Goal: Information Seeking & Learning: Obtain resource

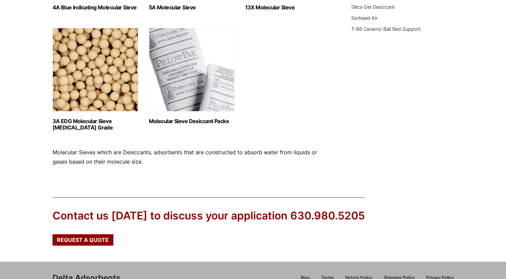
scroll to position [368, 0]
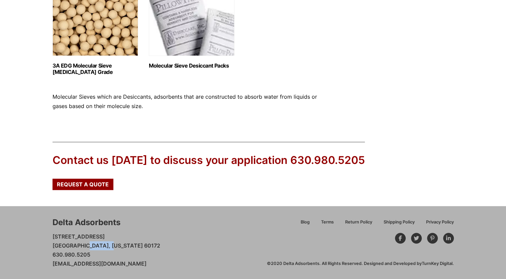
drag, startPoint x: 75, startPoint y: 247, endPoint x: 94, endPoint y: 247, distance: 19.1
click at [94, 247] on p "28 Congress Circle W. Roselle, Illinois 60172 630.980.5205 customerservice@delt…" at bounding box center [107, 250] width 108 height 36
drag, startPoint x: 94, startPoint y: 247, endPoint x: 190, endPoint y: 254, distance: 96.6
click at [190, 254] on div "Delta Adsorbents 28 Congress Circle W. Roselle, Illinois 60172 630.980.5205 cus…" at bounding box center [160, 243] width 214 height 52
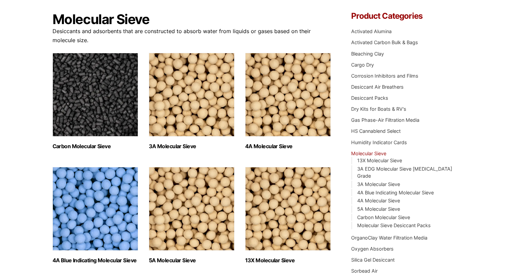
scroll to position [0, 0]
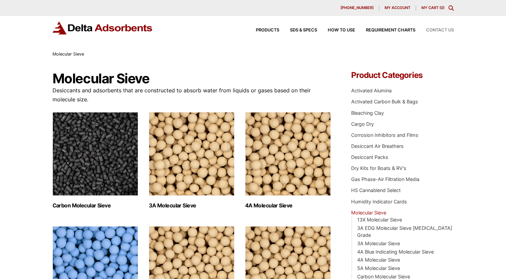
click at [436, 31] on span "Contact Us" at bounding box center [440, 30] width 28 height 4
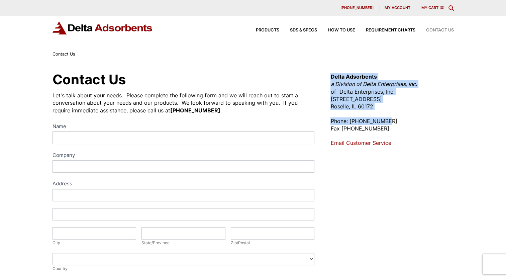
drag, startPoint x: 329, startPoint y: 74, endPoint x: 393, endPoint y: 124, distance: 81.6
click at [393, 124] on div "Contact Us Let's talk about your needs. Please complete the following form and …" at bounding box center [252, 241] width 417 height 343
drag, startPoint x: 393, startPoint y: 124, endPoint x: 337, endPoint y: 121, distance: 56.6
click at [337, 121] on p "Phone: 630-980-5205 Fax 630-980-5286" at bounding box center [391, 124] width 123 height 15
click at [360, 98] on p "Delta Adsorbents a Division of Delta Enterprises, Inc. of Delta Enterprises, In…" at bounding box center [391, 91] width 123 height 37
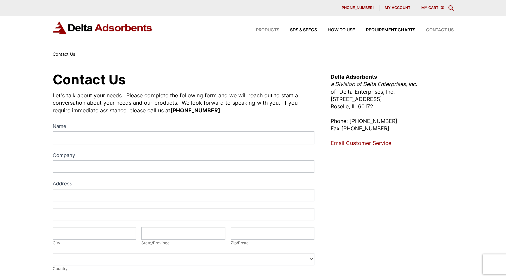
click at [270, 30] on span "Products" at bounding box center [267, 30] width 23 height 4
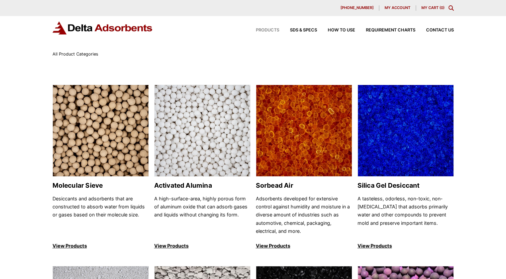
scroll to position [33, 0]
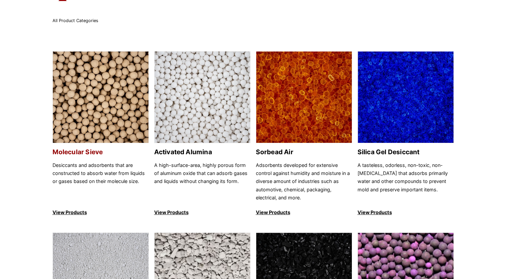
click at [95, 105] on img at bounding box center [101, 98] width 96 height 92
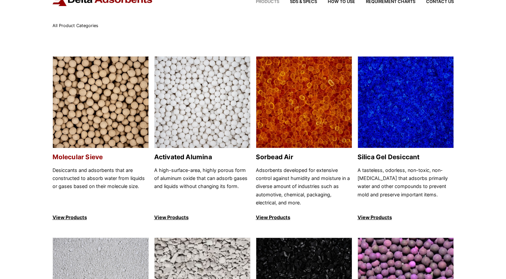
scroll to position [0, 0]
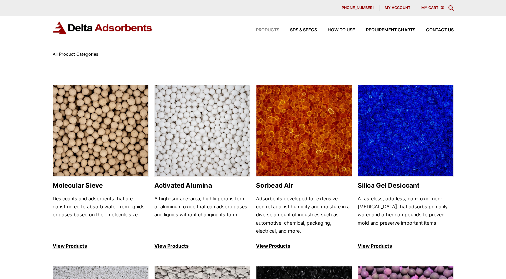
click at [116, 28] on img at bounding box center [103, 27] width 100 height 13
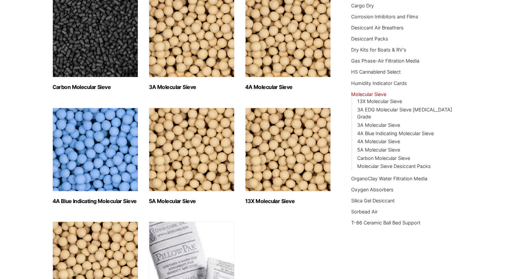
scroll to position [67, 0]
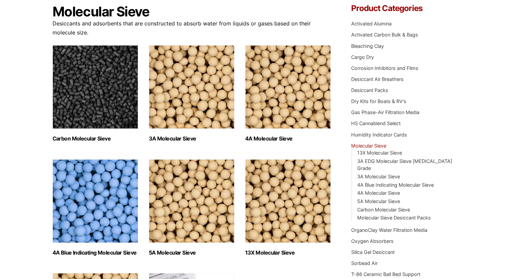
click at [202, 113] on img "Visit product category 3A Molecular Sieve" at bounding box center [192, 87] width 86 height 84
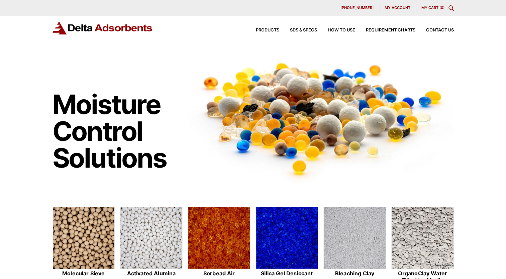
click at [19, 108] on div "Moisture Control Solutions Moisture control solutions Molecular Sieve Activated…" at bounding box center [253, 272] width 506 height 443
click at [93, 241] on img at bounding box center [84, 238] width 62 height 62
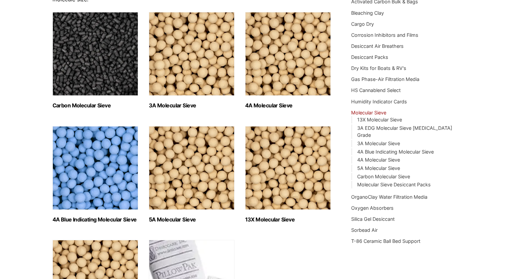
scroll to position [100, 0]
click at [103, 219] on h2 "4A Blue Indicating Molecular Sieve (2)" at bounding box center [96, 219] width 86 height 6
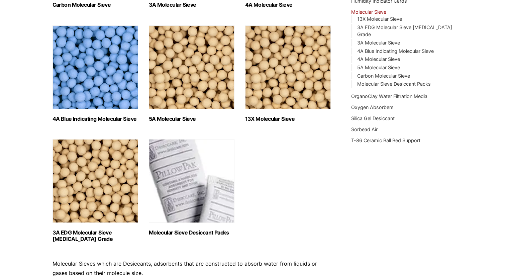
scroll to position [67, 0]
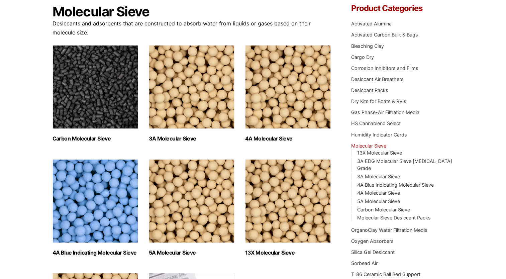
click at [186, 83] on img "Visit product category 3A Molecular Sieve" at bounding box center [192, 87] width 86 height 84
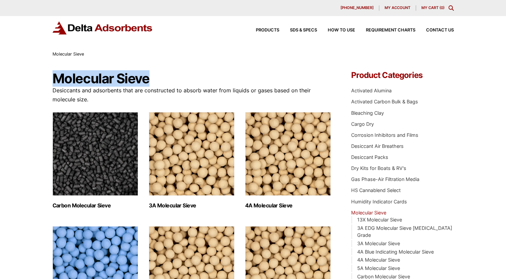
drag, startPoint x: 57, startPoint y: 77, endPoint x: 159, endPoint y: 84, distance: 102.9
click at [159, 84] on h1 "Molecular Sieve" at bounding box center [192, 78] width 279 height 15
drag, startPoint x: 159, startPoint y: 84, endPoint x: 131, endPoint y: 78, distance: 28.3
click at [131, 78] on h1 "Molecular Sieve" at bounding box center [192, 78] width 279 height 15
click at [147, 80] on h1 "Molecular Sieve" at bounding box center [192, 78] width 279 height 15
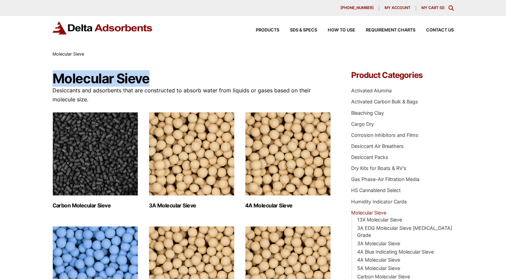
drag, startPoint x: 150, startPoint y: 81, endPoint x: 57, endPoint y: 78, distance: 92.7
click at [57, 78] on h1 "Molecular Sieve" at bounding box center [192, 78] width 279 height 15
drag, startPoint x: 57, startPoint y: 78, endPoint x: 62, endPoint y: 82, distance: 5.5
click at [62, 84] on h1 "Molecular Sieve" at bounding box center [192, 78] width 279 height 15
click at [62, 82] on h1 "Molecular Sieve" at bounding box center [192, 78] width 279 height 15
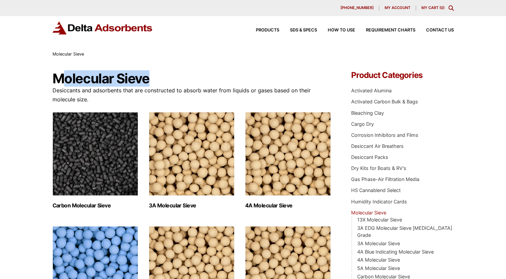
drag, startPoint x: 60, startPoint y: 80, endPoint x: 151, endPoint y: 82, distance: 90.3
click at [151, 82] on h1 "Molecular Sieve" at bounding box center [192, 78] width 279 height 15
drag, startPoint x: 151, startPoint y: 82, endPoint x: 35, endPoint y: 78, distance: 115.1
drag, startPoint x: 55, startPoint y: 80, endPoint x: 145, endPoint y: 82, distance: 91.0
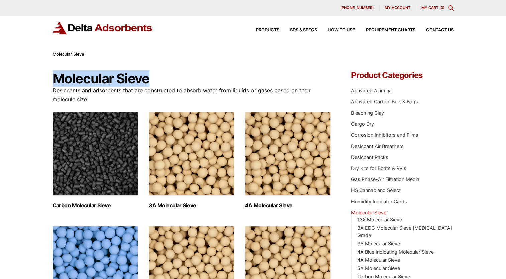
click at [145, 82] on h1 "Molecular Sieve" at bounding box center [192, 78] width 279 height 15
click at [143, 82] on h1 "Molecular Sieve" at bounding box center [192, 78] width 279 height 15
click at [143, 81] on h1 "Molecular Sieve" at bounding box center [192, 78] width 279 height 15
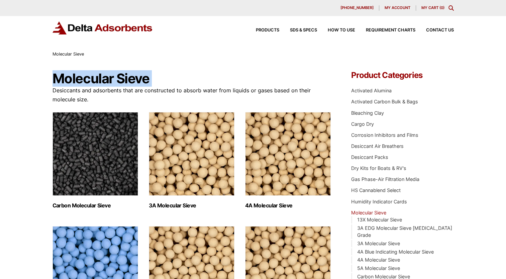
click at [143, 81] on h1 "Molecular Sieve" at bounding box center [192, 78] width 279 height 15
click at [144, 81] on h1 "Molecular Sieve" at bounding box center [192, 78] width 279 height 15
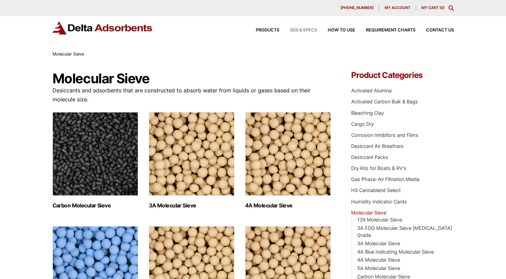
click at [307, 30] on span "SDS & SPECS" at bounding box center [303, 30] width 27 height 4
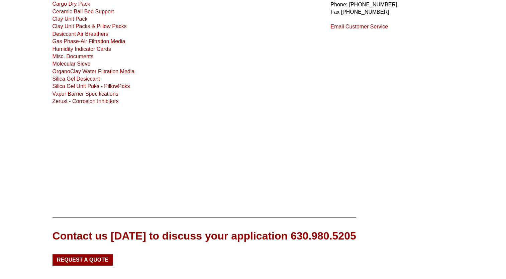
scroll to position [51, 0]
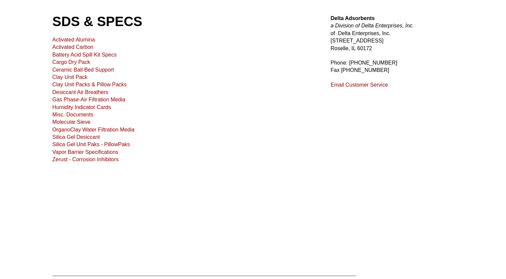
click at [82, 45] on link "Activated Carbon" at bounding box center [73, 47] width 41 height 6
click at [86, 120] on link "Molecular Sieve" at bounding box center [72, 122] width 38 height 6
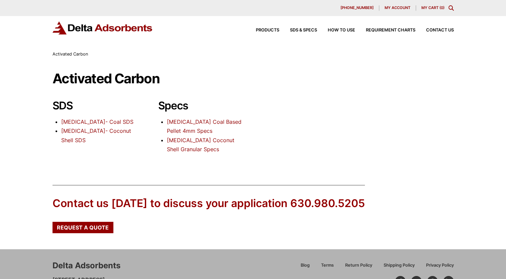
click at [210, 142] on link "[MEDICAL_DATA] Coconut Shell Granular Specs" at bounding box center [201, 145] width 68 height 16
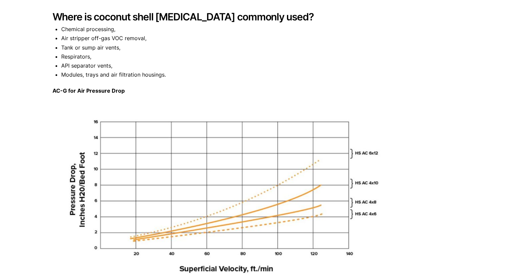
scroll to position [67, 0]
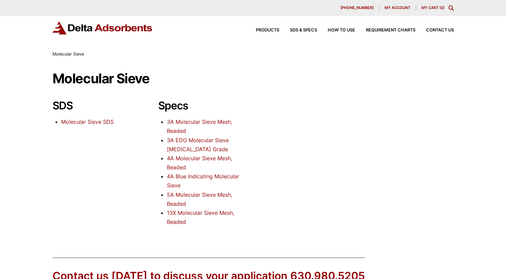
click at [180, 126] on li "3A Molecular Sieve Mesh, Beaded" at bounding box center [205, 126] width 76 height 18
click at [180, 125] on link "3A Molecular Sieve Mesh, Beaded" at bounding box center [199, 126] width 65 height 16
click at [206, 140] on link "3A EDG Molecular Sieve Ethanol Grade" at bounding box center [198, 145] width 62 height 16
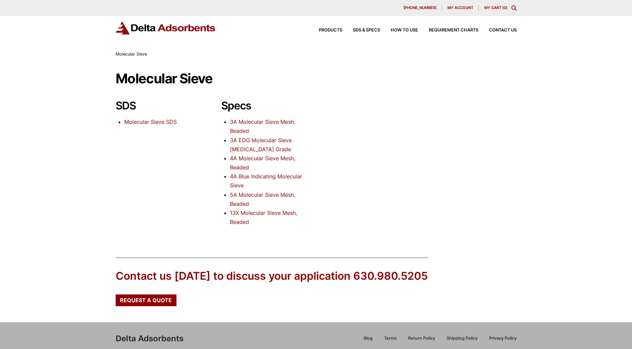
click at [276, 159] on link "4A Molecular Sieve Mesh, Beaded" at bounding box center [262, 163] width 65 height 16
click at [258, 150] on link "3A EDG Molecular Sieve [MEDICAL_DATA] Grade" at bounding box center [261, 145] width 62 height 16
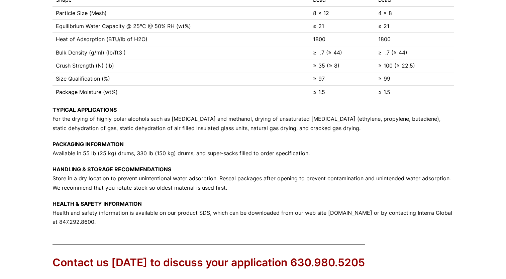
scroll to position [301, 0]
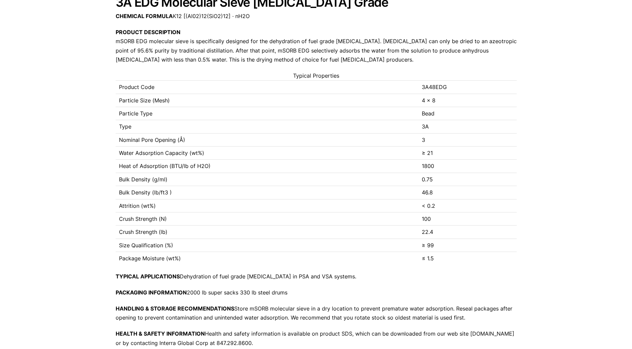
scroll to position [42, 0]
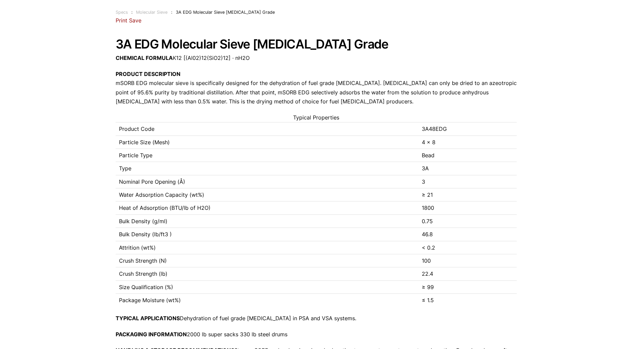
click at [131, 22] on link "Save" at bounding box center [135, 20] width 12 height 7
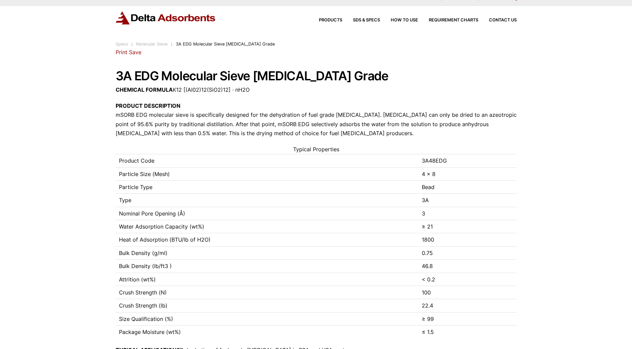
scroll to position [0, 0]
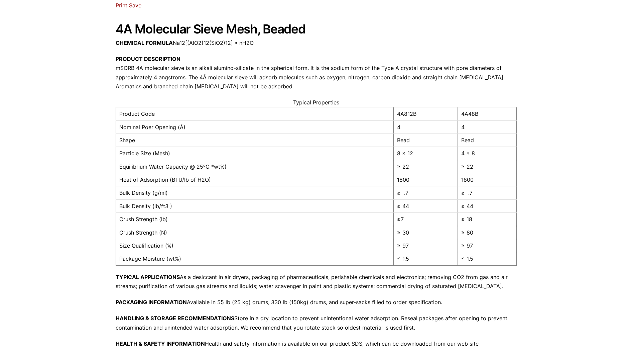
scroll to position [11, 0]
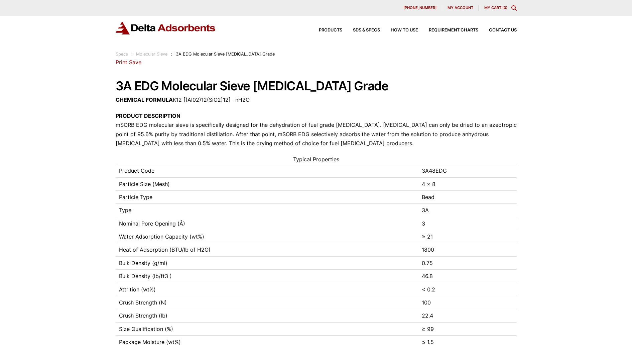
click at [139, 59] on link "Save" at bounding box center [135, 62] width 12 height 7
